Goal: Task Accomplishment & Management: Use online tool/utility

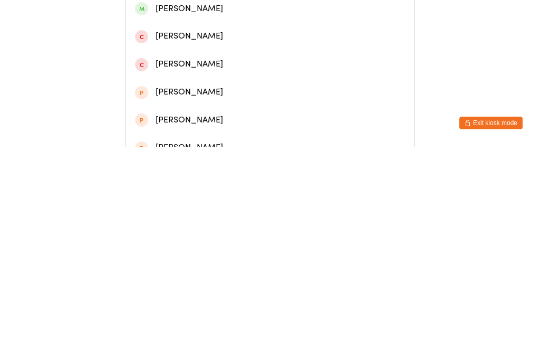
type input "[PERSON_NAME]"
click at [211, 76] on div "[PERSON_NAME]" at bounding box center [270, 73] width 270 height 14
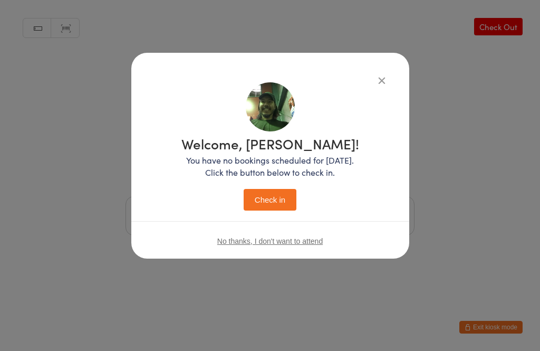
click at [275, 196] on button "Check in" at bounding box center [270, 200] width 53 height 22
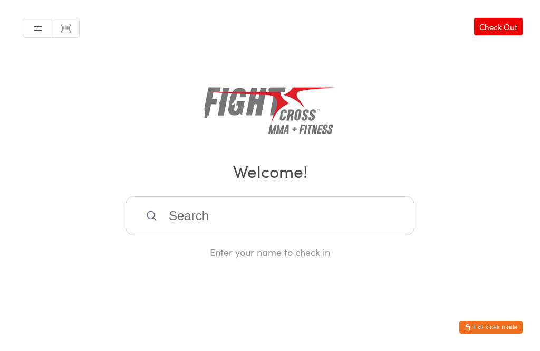
click at [192, 225] on input "search" at bounding box center [269, 215] width 289 height 39
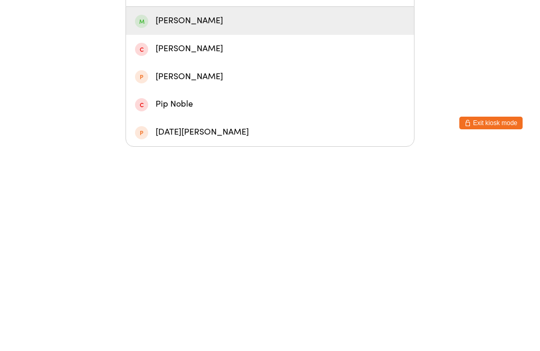
type input "[PERSON_NAME]"
click at [208, 218] on div "[PERSON_NAME]" at bounding box center [270, 225] width 270 height 14
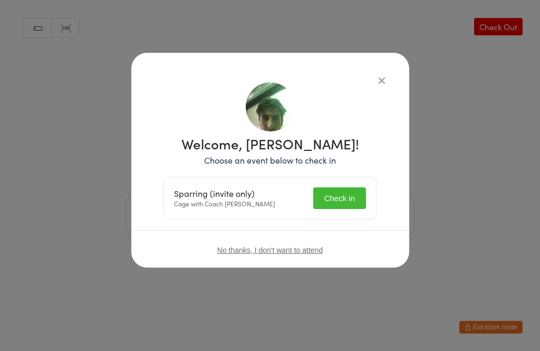
click at [339, 205] on button "Check in" at bounding box center [339, 198] width 53 height 22
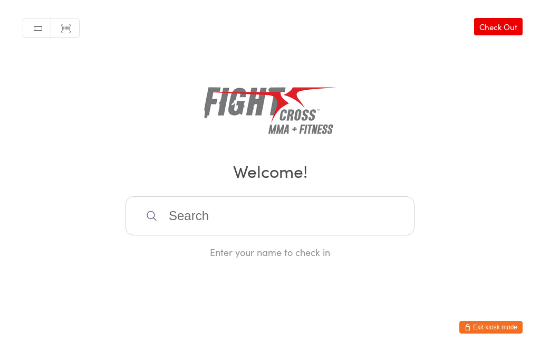
click at [139, 235] on input "search" at bounding box center [269, 215] width 289 height 39
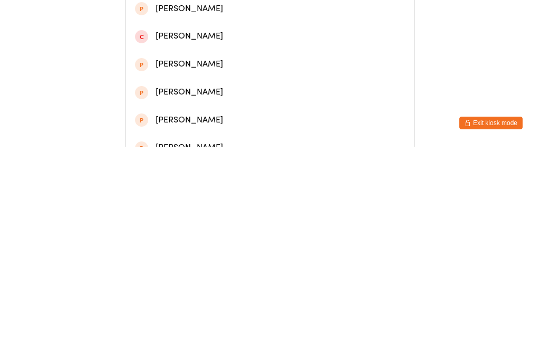
type input "[PERSON_NAME]"
click at [142, 108] on span at bounding box center [141, 101] width 13 height 13
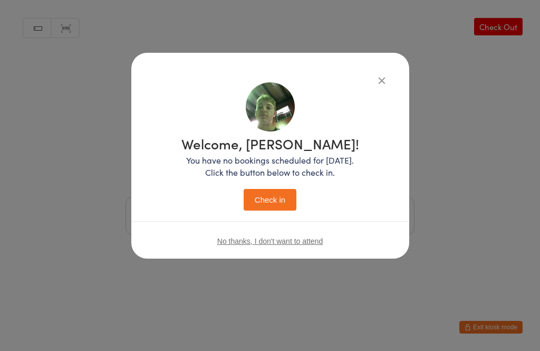
click at [274, 206] on button "Check in" at bounding box center [270, 200] width 53 height 22
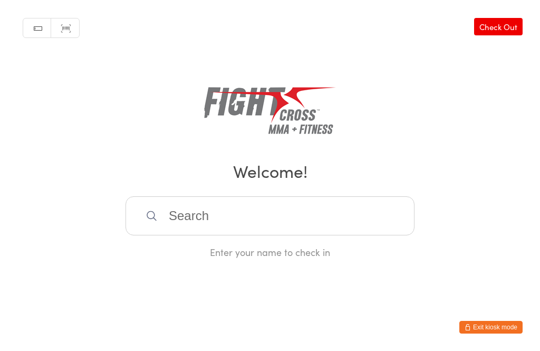
click at [256, 235] on input "search" at bounding box center [269, 215] width 289 height 39
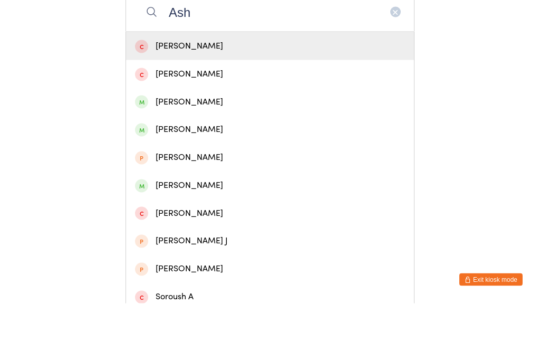
scroll to position [158, 0]
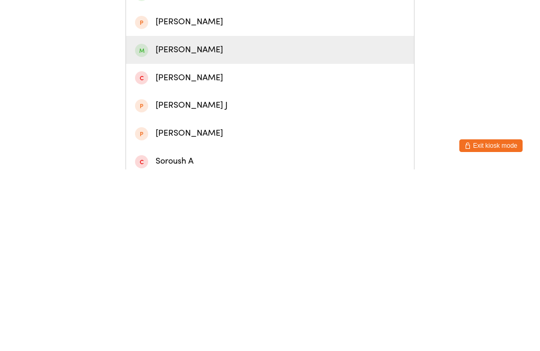
type input "Ash"
click at [199, 224] on div "[PERSON_NAME]" at bounding box center [270, 231] width 270 height 14
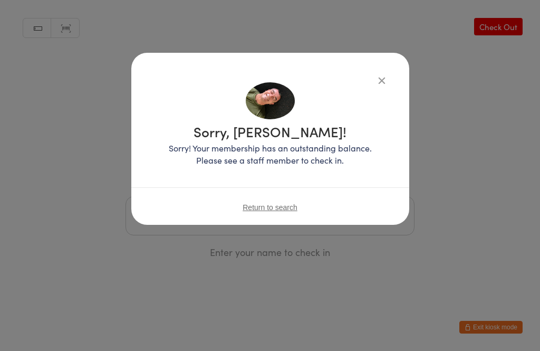
click at [383, 77] on button "button" at bounding box center [381, 80] width 13 height 13
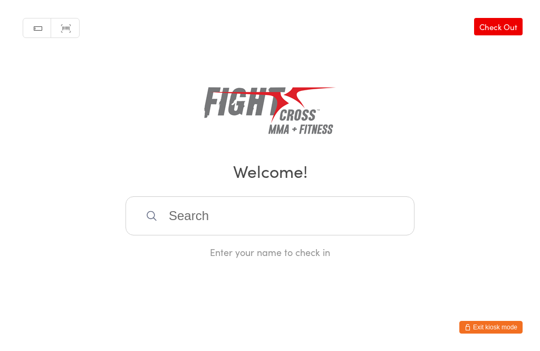
click at [191, 225] on input "search" at bounding box center [269, 215] width 289 height 39
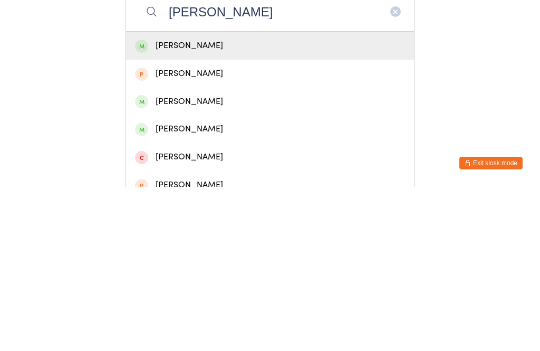
scroll to position [61, 0]
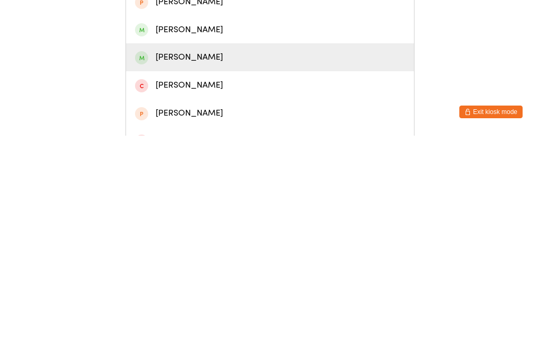
type input "[PERSON_NAME]"
click at [166, 265] on div "[PERSON_NAME]" at bounding box center [270, 272] width 270 height 14
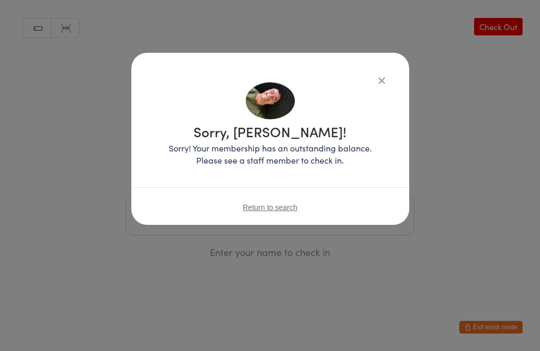
click at [375, 74] on button "button" at bounding box center [381, 80] width 13 height 13
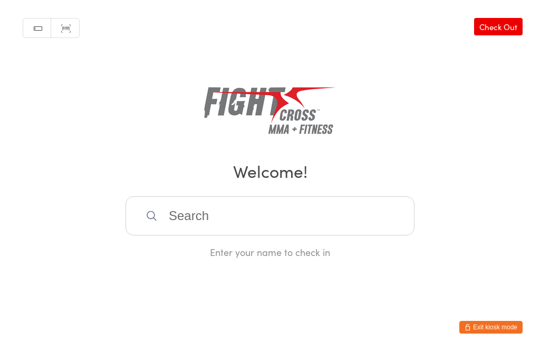
click at [254, 221] on input "search" at bounding box center [269, 215] width 289 height 39
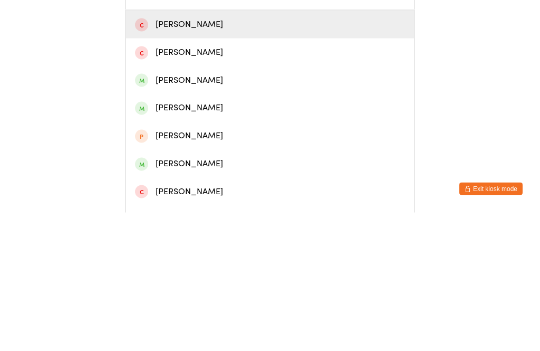
scroll to position [92, 0]
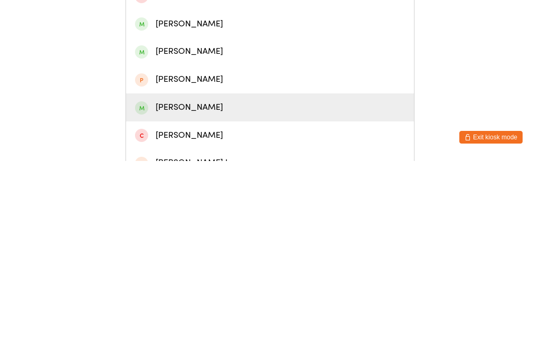
type input "Ash"
click at [212, 283] on div "[PERSON_NAME]" at bounding box center [270, 297] width 288 height 28
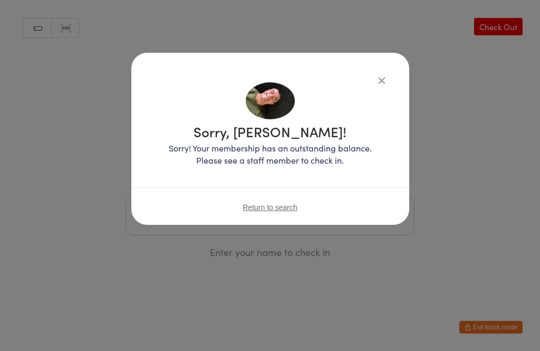
click at [385, 77] on button "button" at bounding box center [381, 80] width 13 height 13
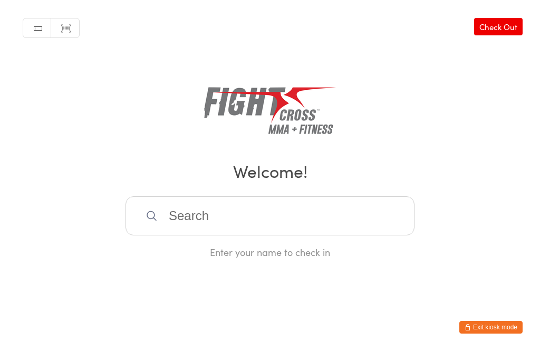
click at [214, 229] on input "search" at bounding box center [269, 215] width 289 height 39
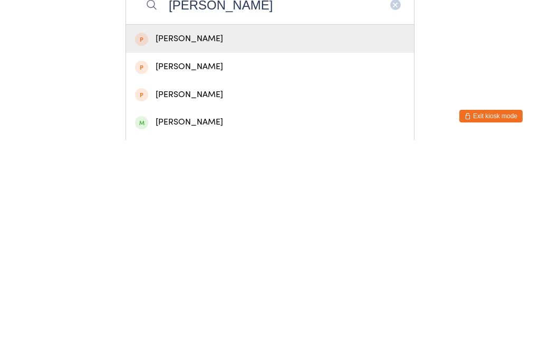
type input "[PERSON_NAME]"
click at [195, 326] on div "[PERSON_NAME]" at bounding box center [270, 333] width 270 height 14
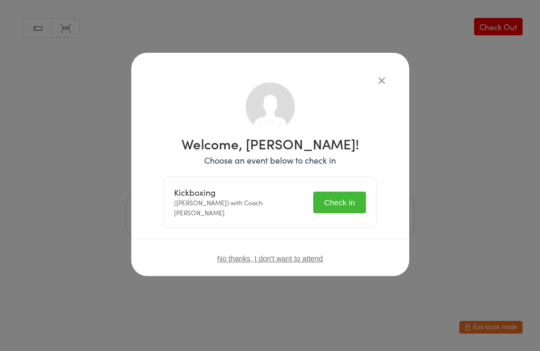
click at [335, 200] on button "Check in" at bounding box center [339, 202] width 53 height 22
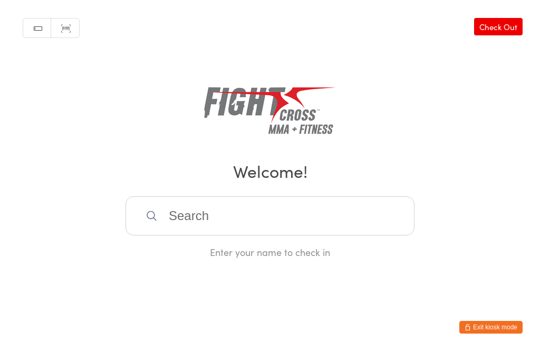
click at [290, 229] on input "search" at bounding box center [269, 215] width 289 height 39
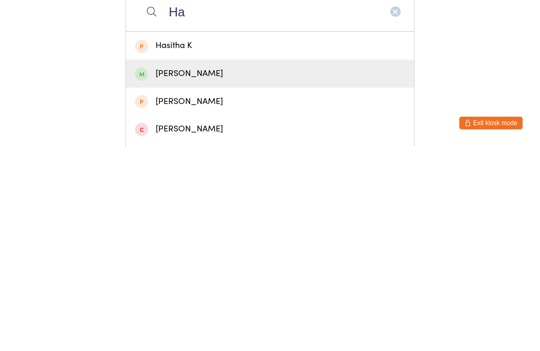
type input "Ha"
click at [237, 270] on div "[PERSON_NAME]" at bounding box center [270, 277] width 270 height 14
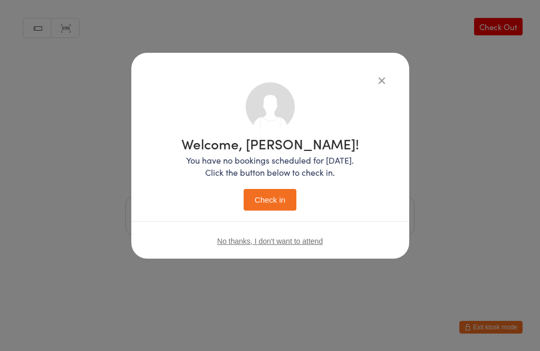
click at [286, 199] on button "Check in" at bounding box center [270, 200] width 53 height 22
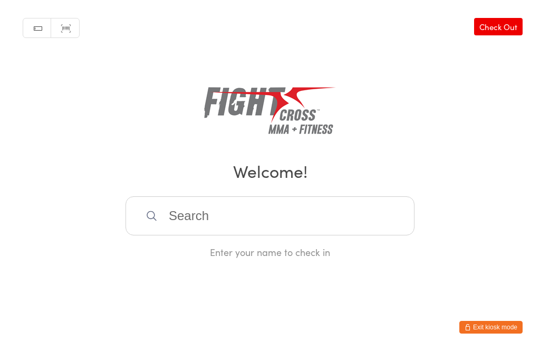
click at [257, 229] on input "search" at bounding box center [269, 215] width 289 height 39
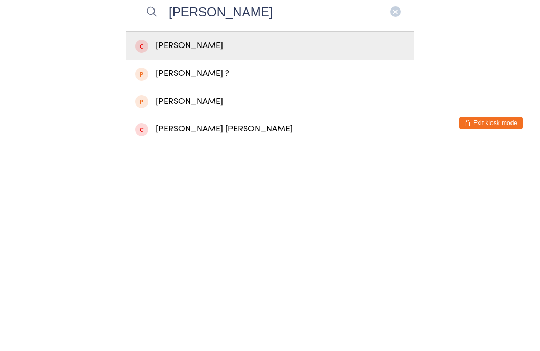
type input "[PERSON_NAME]"
click at [241, 242] on div "[PERSON_NAME]" at bounding box center [270, 249] width 270 height 14
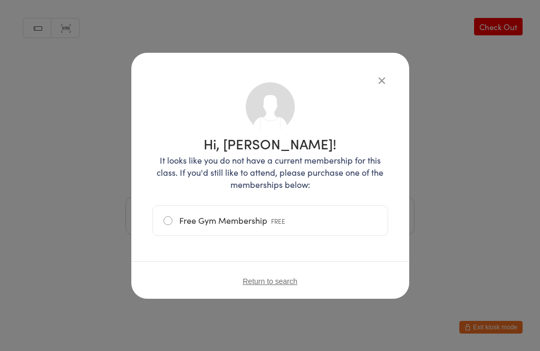
click at [378, 53] on div "Hi, [PERSON_NAME]! It looks like you do not have a current membership for this …" at bounding box center [270, 176] width 278 height 246
click at [380, 85] on icon "button" at bounding box center [382, 80] width 12 height 12
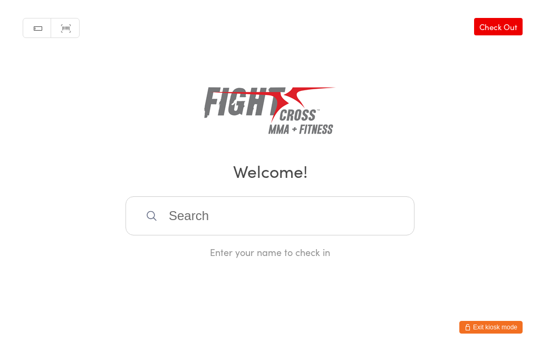
click at [194, 220] on input "search" at bounding box center [269, 215] width 289 height 39
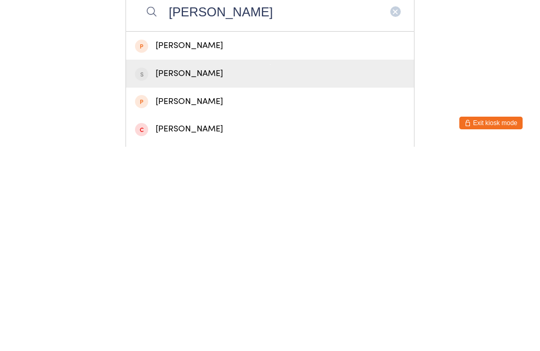
type input "[PERSON_NAME]"
click at [187, 270] on div "[PERSON_NAME]" at bounding box center [270, 277] width 270 height 14
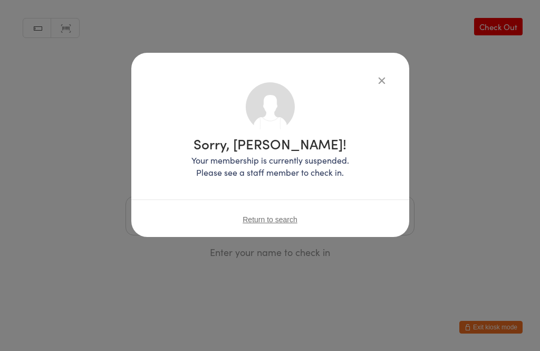
click at [381, 74] on icon "button" at bounding box center [382, 80] width 12 height 12
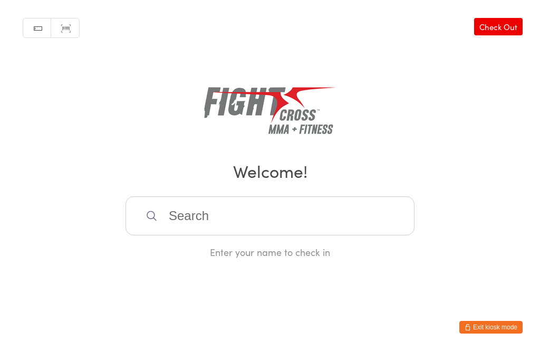
click at [294, 235] on input "search" at bounding box center [269, 215] width 289 height 39
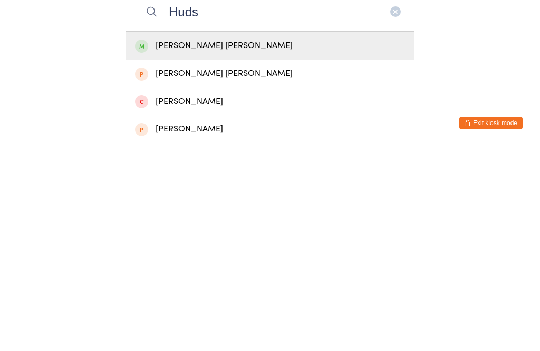
type input "Huds"
click at [265, 242] on div "[PERSON_NAME] [PERSON_NAME]" at bounding box center [270, 249] width 270 height 14
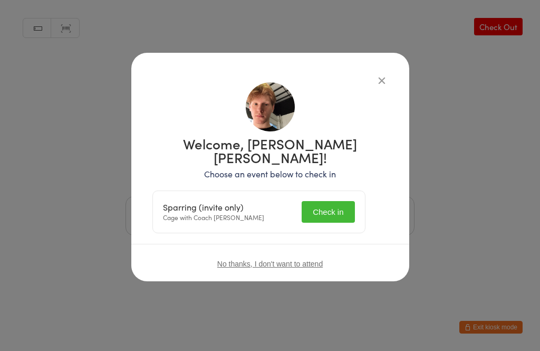
click at [346, 201] on button "Check in" at bounding box center [328, 212] width 53 height 22
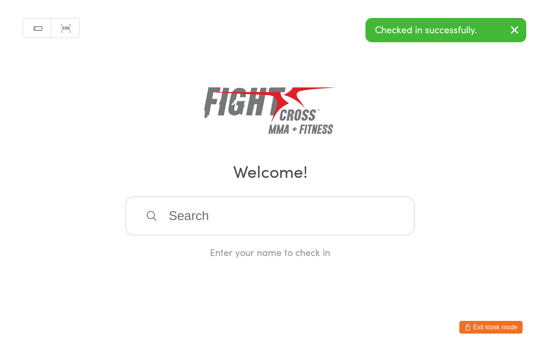
click at [346, 204] on input "search" at bounding box center [269, 215] width 289 height 39
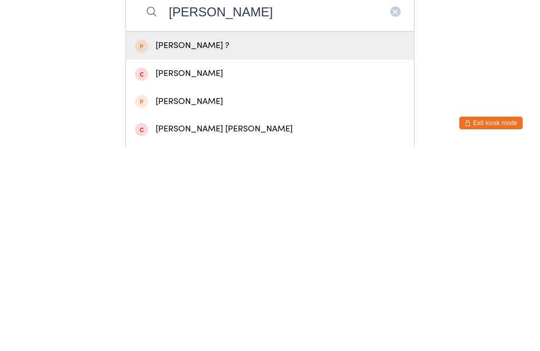
type input "[PERSON_NAME]"
click at [231, 270] on div "[PERSON_NAME]" at bounding box center [270, 277] width 270 height 14
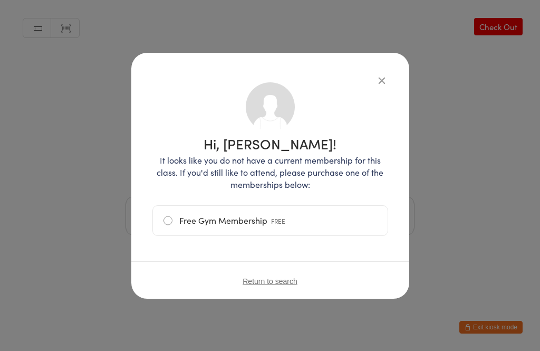
click at [381, 77] on icon "button" at bounding box center [382, 80] width 12 height 12
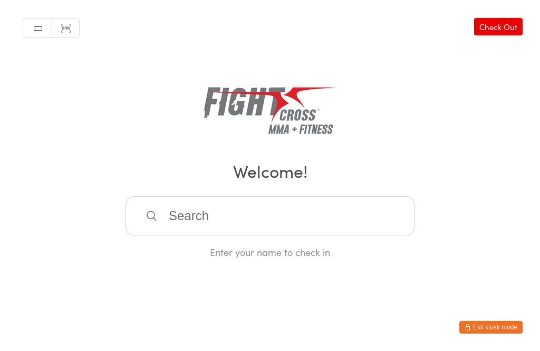
click at [211, 220] on input "search" at bounding box center [269, 215] width 289 height 39
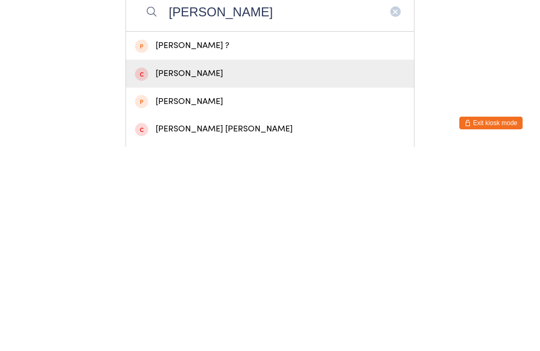
type input "[PERSON_NAME]"
click at [217, 264] on div "[PERSON_NAME]" at bounding box center [270, 278] width 288 height 28
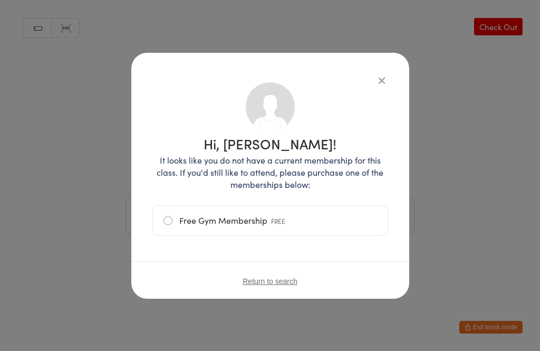
click at [395, 77] on div "Hi, [PERSON_NAME]! It looks like you do not have a current membership for this …" at bounding box center [270, 176] width 278 height 246
click at [382, 83] on button "button" at bounding box center [381, 80] width 13 height 13
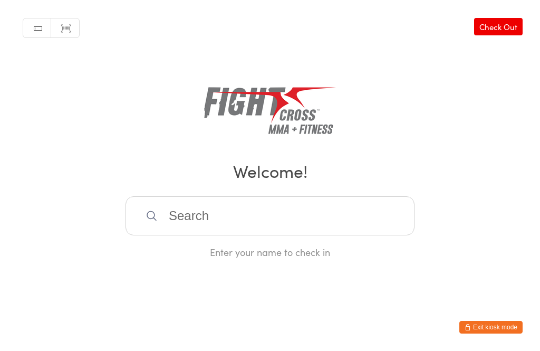
click at [212, 221] on input "search" at bounding box center [269, 215] width 289 height 39
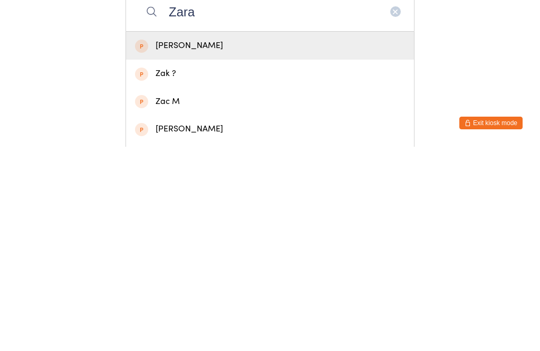
type input "Zara"
click at [229, 242] on div "[PERSON_NAME]" at bounding box center [270, 249] width 270 height 14
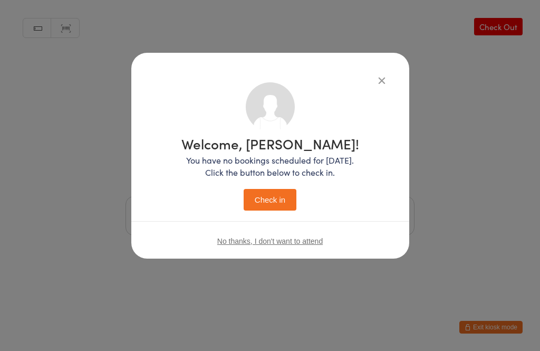
click at [279, 200] on button "Check in" at bounding box center [270, 200] width 53 height 22
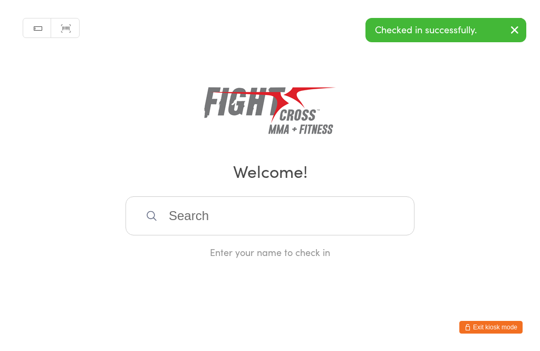
click at [489, 301] on html "You have now entered Kiosk Mode. Members will be able to check themselves in us…" at bounding box center [270, 175] width 540 height 351
click at [285, 227] on input "search" at bounding box center [269, 215] width 289 height 39
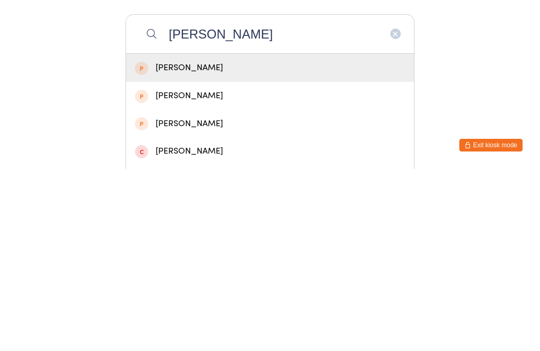
type input "[PERSON_NAME]"
click at [278, 242] on div "[PERSON_NAME]" at bounding box center [270, 249] width 270 height 14
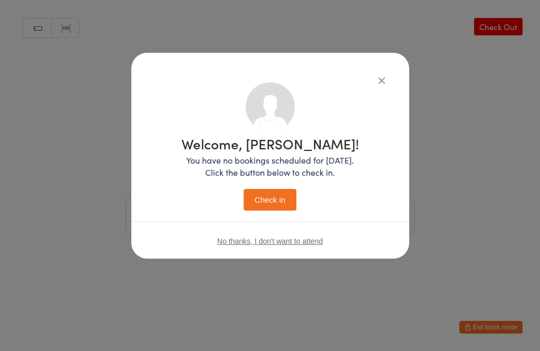
click at [271, 199] on button "Check in" at bounding box center [270, 200] width 53 height 22
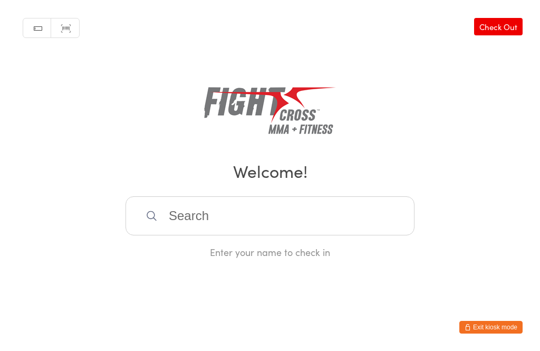
click at [329, 220] on input "search" at bounding box center [269, 215] width 289 height 39
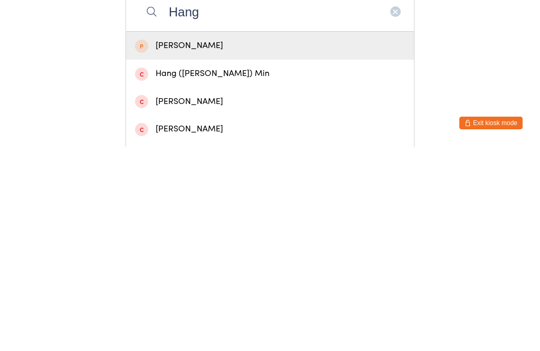
type input "Hang"
click at [224, 270] on div "Hang ([PERSON_NAME]) Min" at bounding box center [270, 277] width 270 height 14
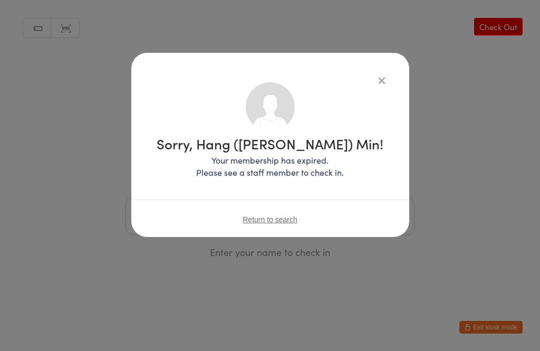
click at [375, 80] on button "button" at bounding box center [381, 80] width 13 height 13
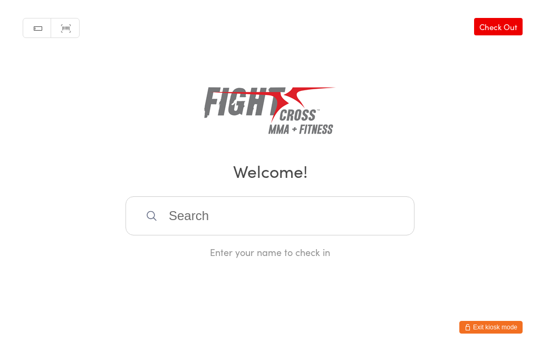
click at [231, 224] on input "search" at bounding box center [269, 215] width 289 height 39
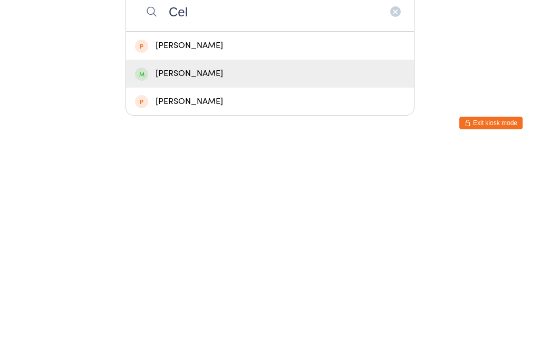
type input "Cel"
click at [155, 270] on div "[PERSON_NAME]" at bounding box center [270, 277] width 270 height 14
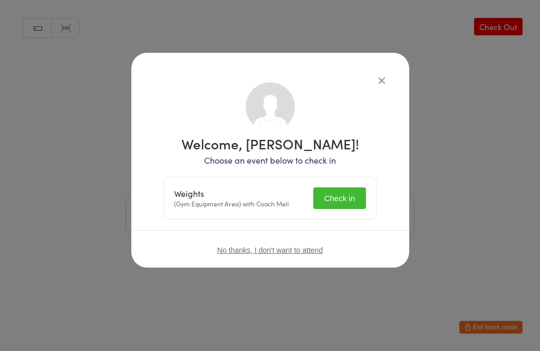
click at [332, 189] on button "Check in" at bounding box center [339, 198] width 53 height 22
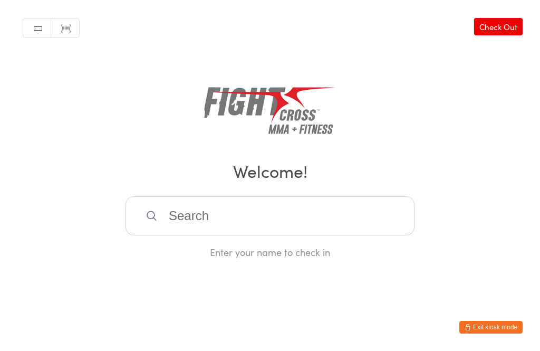
click at [259, 251] on div "Enter your name to check in" at bounding box center [269, 227] width 289 height 62
click at [283, 231] on input "search" at bounding box center [269, 215] width 289 height 39
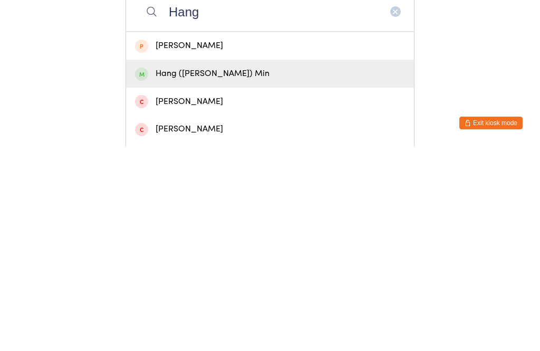
type input "Hang"
click at [228, 270] on div "Hang ([PERSON_NAME]) Min" at bounding box center [270, 277] width 270 height 14
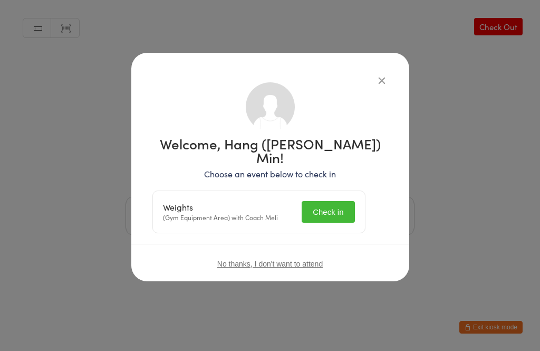
click at [342, 203] on button "Check in" at bounding box center [328, 212] width 53 height 22
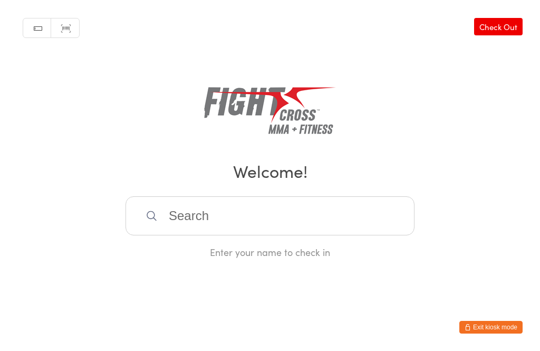
click at [158, 226] on input "search" at bounding box center [269, 215] width 289 height 39
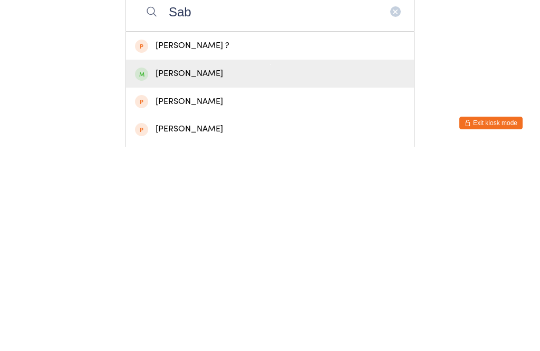
type input "Sab"
click at [173, 270] on div "[PERSON_NAME]" at bounding box center [270, 277] width 270 height 14
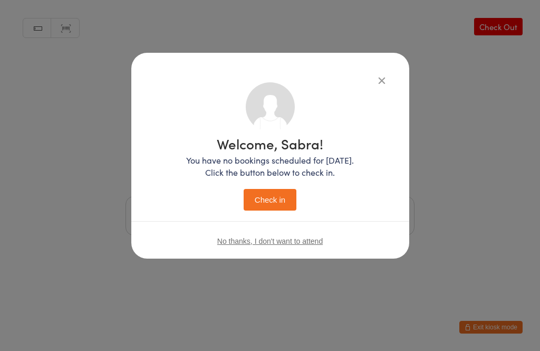
click at [271, 208] on button "Check in" at bounding box center [270, 200] width 53 height 22
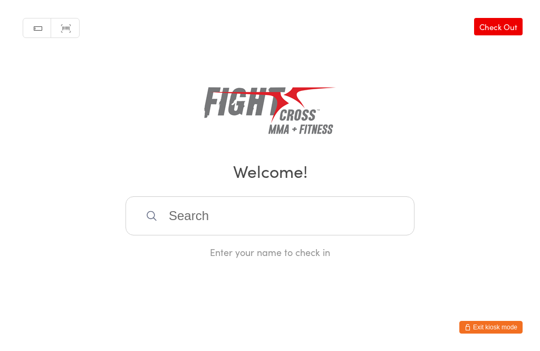
click at [246, 208] on input "search" at bounding box center [269, 215] width 289 height 39
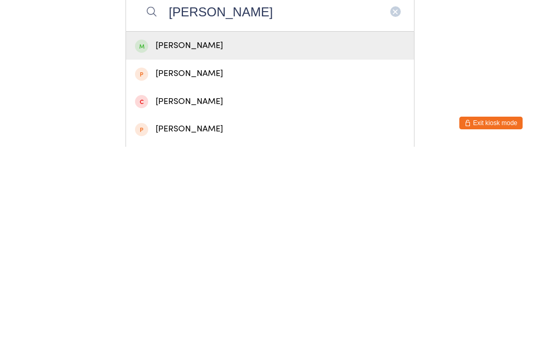
type input "[PERSON_NAME]"
click at [306, 242] on div "[PERSON_NAME]" at bounding box center [270, 249] width 270 height 14
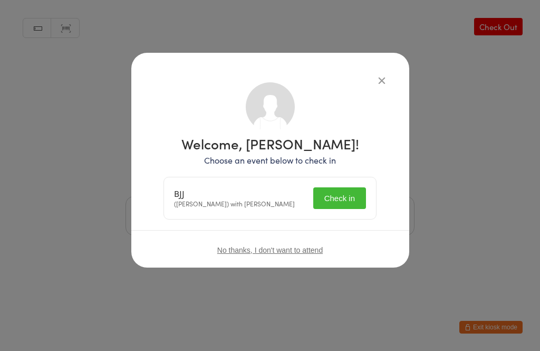
click at [332, 199] on button "Check in" at bounding box center [339, 198] width 53 height 22
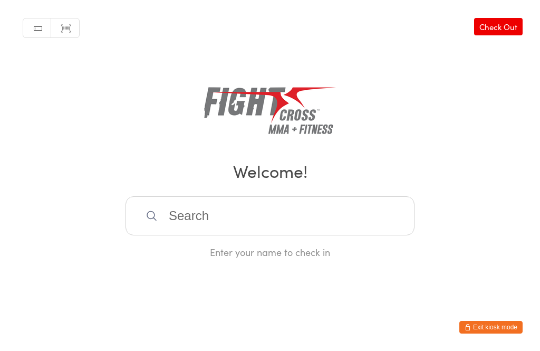
click at [319, 228] on input "search" at bounding box center [269, 215] width 289 height 39
click at [231, 225] on input "[PERSON_NAME]" at bounding box center [269, 215] width 289 height 39
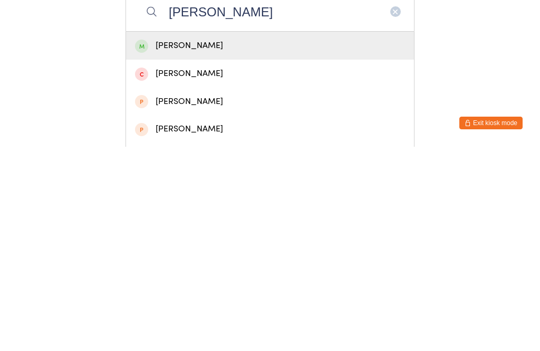
type input "[PERSON_NAME]"
click at [322, 242] on div "[PERSON_NAME]" at bounding box center [270, 249] width 270 height 14
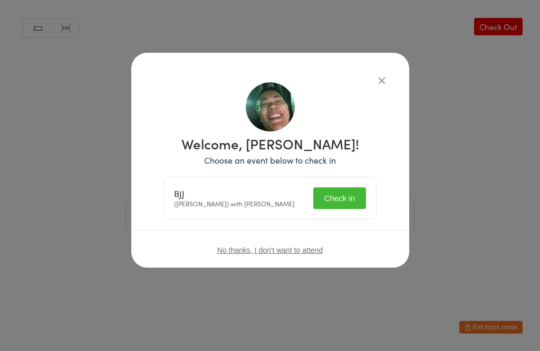
click at [342, 198] on button "Check in" at bounding box center [339, 198] width 53 height 22
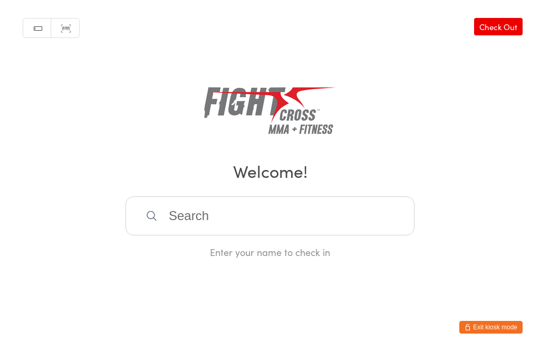
click at [280, 230] on input "search" at bounding box center [269, 215] width 289 height 39
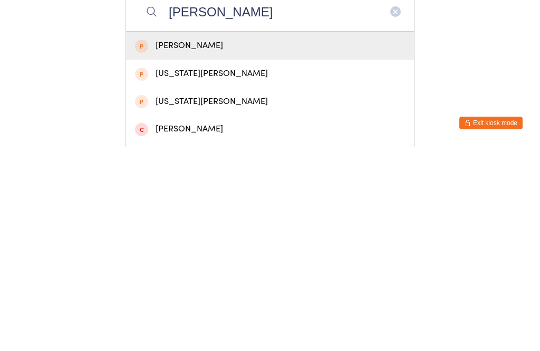
type input "[PERSON_NAME]"
click at [237, 242] on div "[PERSON_NAME]" at bounding box center [270, 249] width 270 height 14
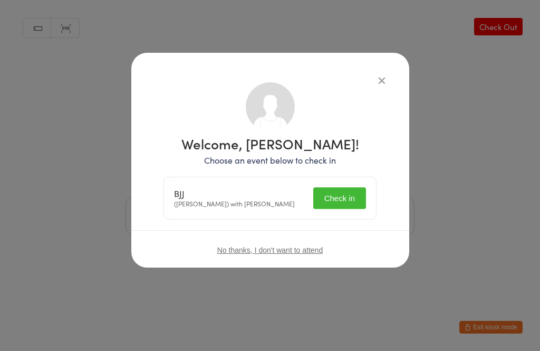
click at [336, 200] on button "Check in" at bounding box center [339, 198] width 53 height 22
